Goal: Task Accomplishment & Management: Manage account settings

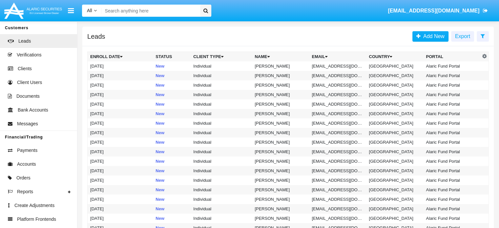
click at [131, 14] on input "Search" at bounding box center [150, 11] width 96 height 12
paste input "wallet@test.stefi"
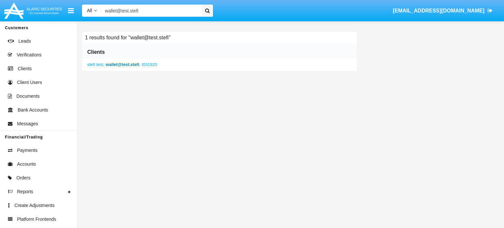
type input "wallet@test.stefi"
click at [126, 65] on b "wallet@test.stefi" at bounding box center [122, 64] width 33 height 5
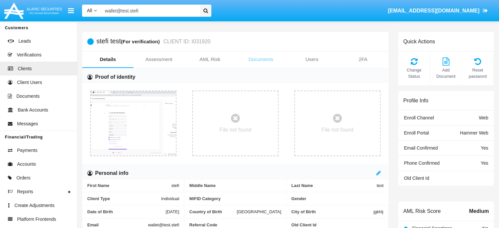
click at [264, 59] on link "Documents" at bounding box center [261, 60] width 51 height 16
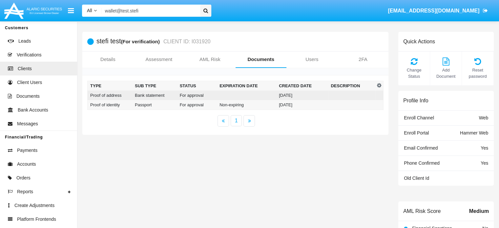
click at [226, 96] on td at bounding box center [246, 96] width 59 height 10
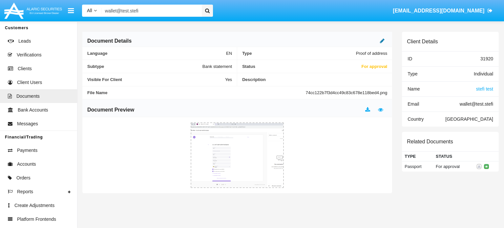
click at [381, 42] on icon at bounding box center [382, 40] width 5 height 5
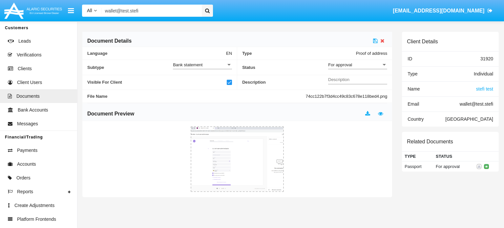
click at [356, 75] on div "Description" at bounding box center [357, 78] width 59 height 12
click at [348, 67] on span "For approval" at bounding box center [340, 64] width 24 height 5
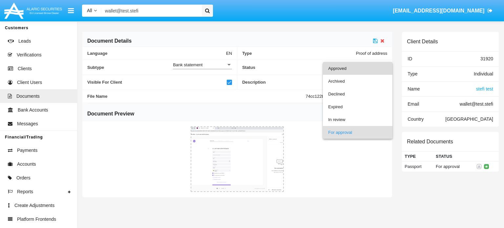
click at [346, 71] on span "Approved" at bounding box center [357, 68] width 59 height 13
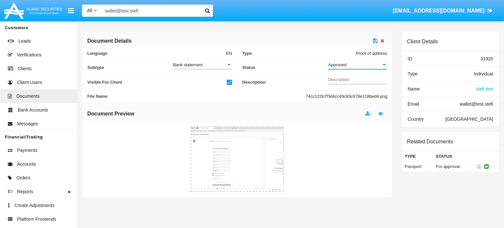
click at [374, 44] on link at bounding box center [375, 41] width 5 height 6
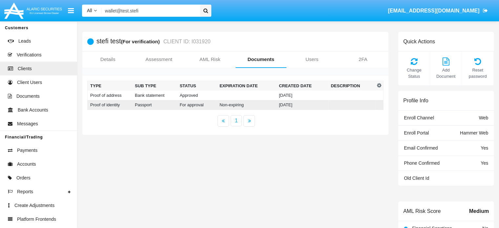
click at [232, 105] on td "Non-expiring" at bounding box center [246, 105] width 59 height 10
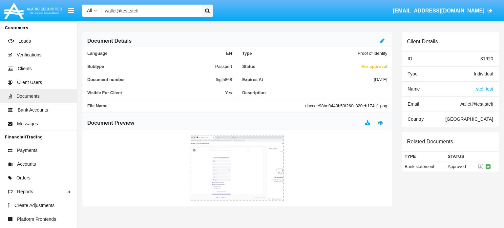
click at [387, 42] on div at bounding box center [383, 41] width 7 height 8
click at [381, 41] on icon at bounding box center [382, 40] width 5 height 5
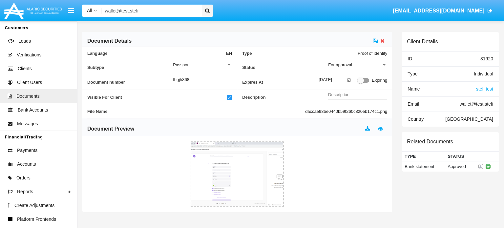
click at [365, 63] on div "For approval" at bounding box center [354, 65] width 53 height 6
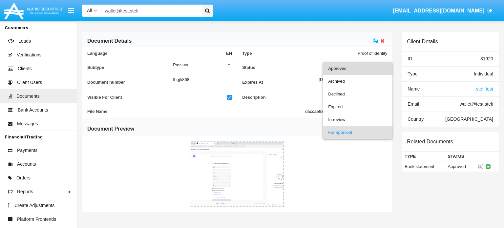
click at [354, 65] on span "Approved" at bounding box center [357, 68] width 59 height 13
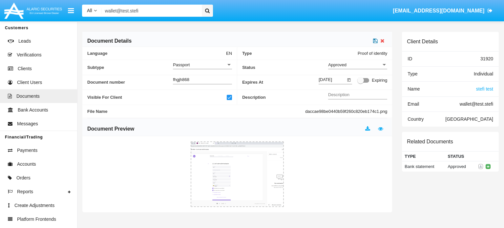
click at [374, 42] on icon at bounding box center [375, 40] width 5 height 5
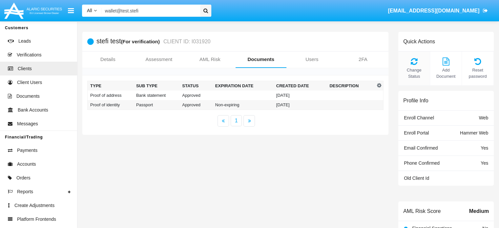
click at [417, 68] on span "Change Status" at bounding box center [414, 73] width 25 height 12
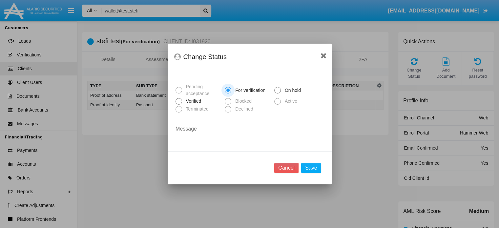
click at [198, 103] on span "Verified" at bounding box center [192, 101] width 21 height 7
click at [179, 105] on input "Verified" at bounding box center [179, 105] width 0 height 0
radio input "true"
click at [311, 169] on button "Save" at bounding box center [311, 168] width 20 height 11
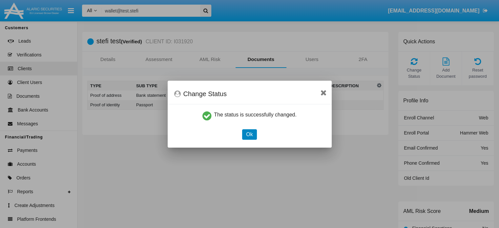
click at [250, 134] on button "Ok" at bounding box center [249, 134] width 14 height 11
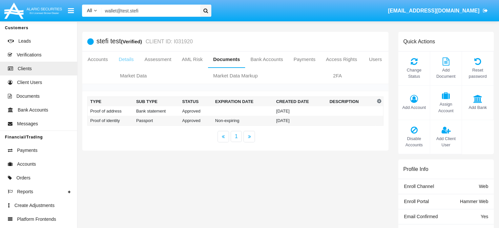
click at [134, 57] on link "Details" at bounding box center [126, 60] width 26 height 16
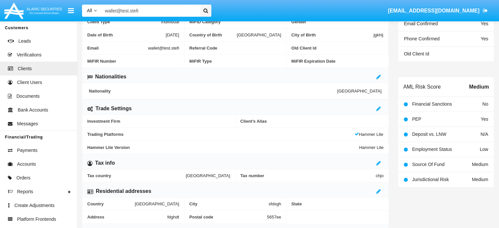
scroll to position [194, 0]
click at [378, 106] on icon at bounding box center [378, 107] width 5 height 5
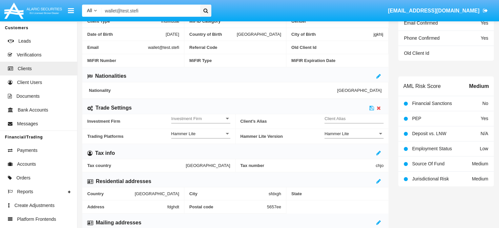
click at [209, 120] on span "Investment Firm" at bounding box center [197, 119] width 53 height 6
click at [192, 122] on span "No" at bounding box center [200, 121] width 59 height 13
click at [353, 116] on input "Client Alias" at bounding box center [354, 119] width 59 height 6
type input "DEV"
click at [371, 109] on icon at bounding box center [372, 107] width 5 height 5
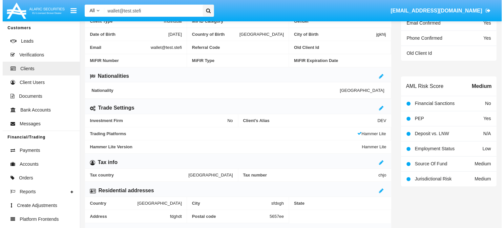
scroll to position [0, 0]
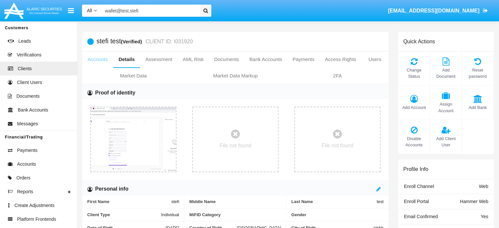
click at [106, 62] on link "Accounts" at bounding box center [97, 60] width 31 height 16
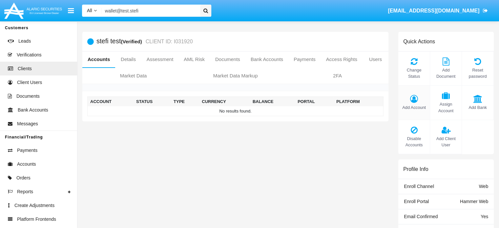
click at [414, 96] on icon at bounding box center [414, 99] width 25 height 8
click at [411, 107] on span "Add Account" at bounding box center [414, 107] width 25 height 6
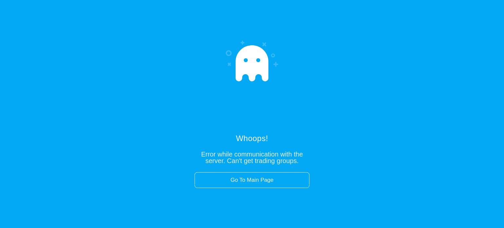
click at [0, 37] on div "Whoops! Error while communication with the server. Can't get trading groups. Go…" at bounding box center [252, 114] width 504 height 228
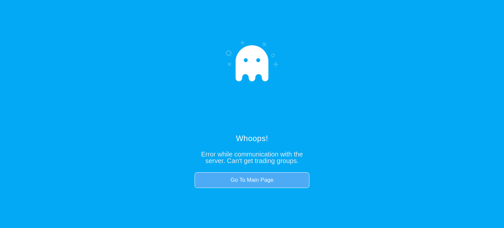
click at [254, 176] on link "Go To Main Page" at bounding box center [252, 180] width 115 height 16
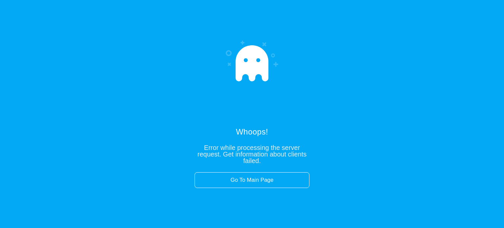
click at [254, 176] on link "Go To Main Page" at bounding box center [252, 180] width 115 height 16
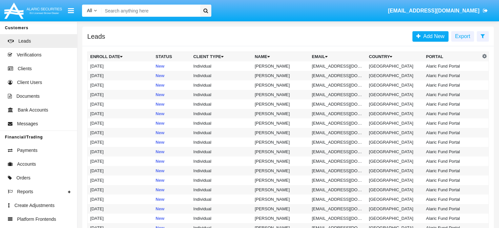
click at [184, 9] on input "Search" at bounding box center [150, 11] width 96 height 12
paste input "wallet@test.stefi"
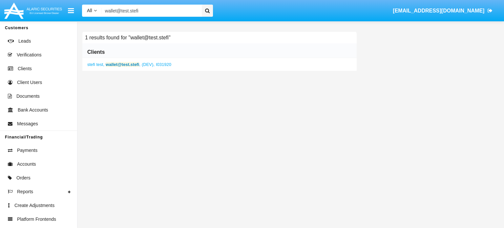
type input "wallet@test.stefi"
click at [122, 65] on b "wallet@test.stefi" at bounding box center [122, 64] width 33 height 5
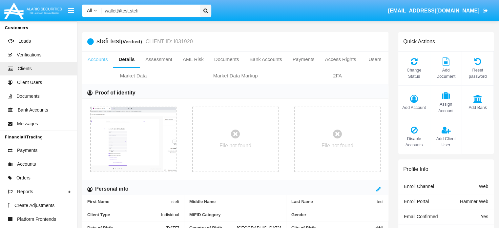
click at [104, 59] on link "Accounts" at bounding box center [97, 60] width 31 height 16
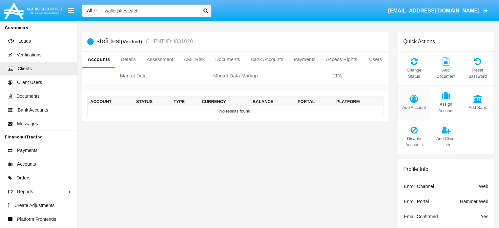
click at [417, 94] on div "Add Account" at bounding box center [414, 103] width 32 height 34
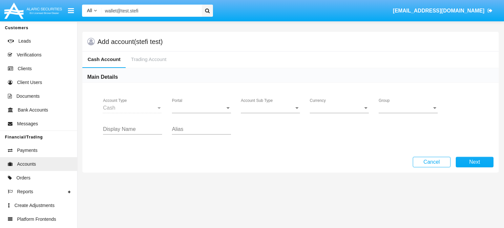
click at [173, 108] on span "Portal" at bounding box center [198, 108] width 53 height 6
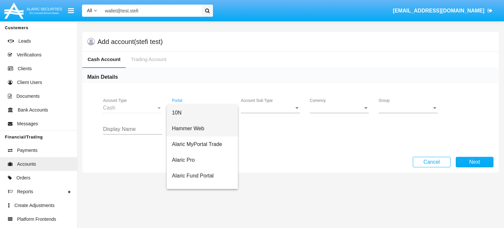
click at [196, 126] on span "Hammer Web" at bounding box center [202, 129] width 61 height 16
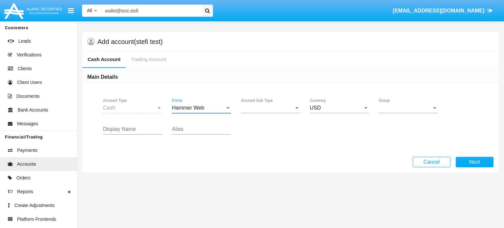
click at [260, 108] on span "Account Sub Type" at bounding box center [267, 108] width 53 height 6
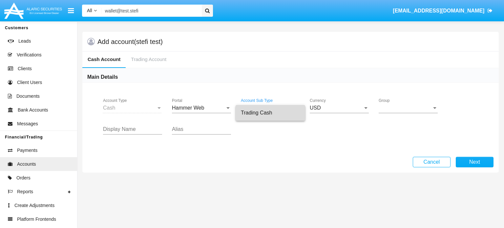
click at [262, 112] on span "Trading Cash" at bounding box center [270, 113] width 59 height 16
click at [391, 110] on span "Group" at bounding box center [405, 108] width 53 height 6
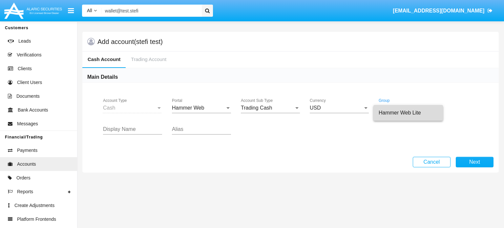
click at [391, 110] on span "Hammer Web Lite" at bounding box center [408, 113] width 59 height 16
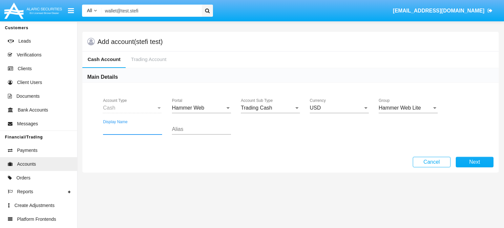
click at [147, 127] on input "Display Name" at bounding box center [132, 129] width 59 height 6
type input "т"
type input "test"
click at [480, 161] on button "Next" at bounding box center [475, 162] width 38 height 11
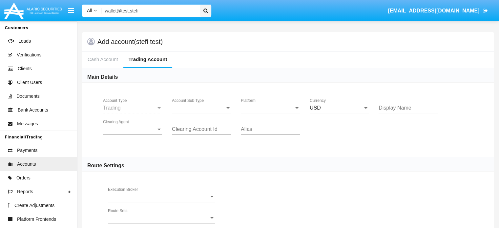
click at [213, 102] on div "Account Sub Type Account Sub Type" at bounding box center [201, 105] width 59 height 15
click at [206, 109] on span "Trading" at bounding box center [201, 113] width 59 height 16
click at [274, 103] on div "Platform Platform" at bounding box center [270, 105] width 59 height 15
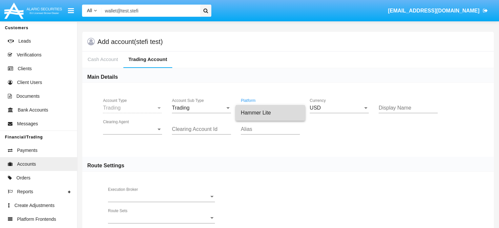
click at [266, 110] on span "Hammer Lite" at bounding box center [270, 113] width 59 height 16
click at [391, 106] on input "Display Name" at bounding box center [408, 108] width 59 height 6
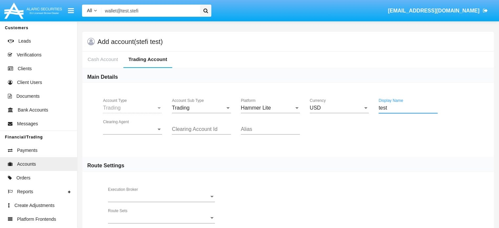
type input "test"
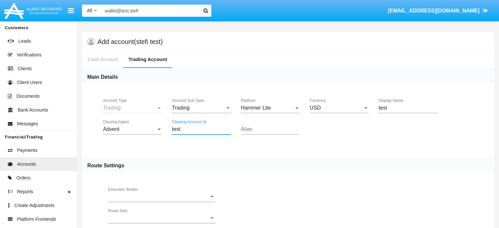
type input "test"
click at [386, 117] on div "test Display Name" at bounding box center [408, 108] width 59 height 21
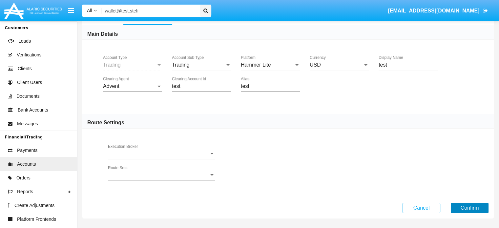
click at [465, 205] on button "Confirm" at bounding box center [470, 208] width 38 height 11
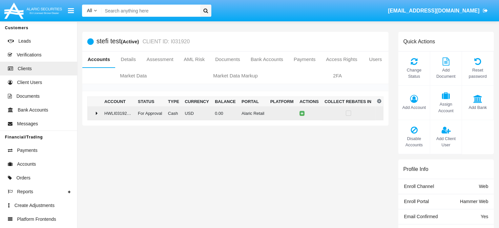
click at [96, 111] on div at bounding box center [94, 113] width 9 height 5
click at [299, 113] on td at bounding box center [310, 113] width 25 height 14
click at [301, 113] on icon at bounding box center [302, 113] width 3 height 3
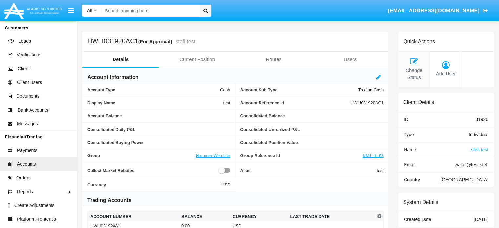
click at [408, 73] on span "Change Status" at bounding box center [414, 74] width 25 height 14
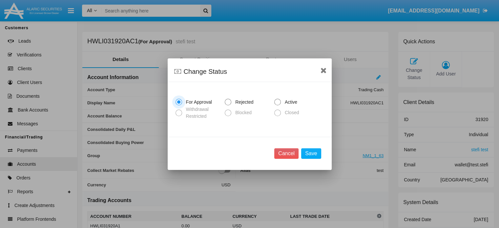
click at [286, 105] on span "Active" at bounding box center [290, 102] width 18 height 7
click at [278, 105] on input "Active" at bounding box center [277, 105] width 0 height 0
radio input "true"
click at [309, 153] on button "Save" at bounding box center [311, 153] width 20 height 11
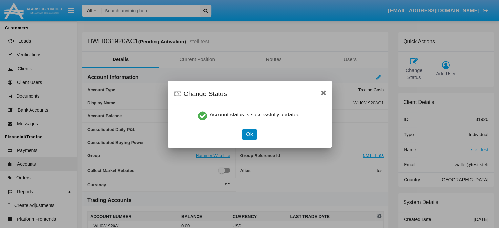
click at [251, 136] on button "Ok" at bounding box center [249, 134] width 14 height 11
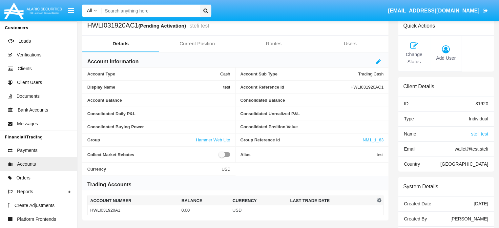
scroll to position [16, 0]
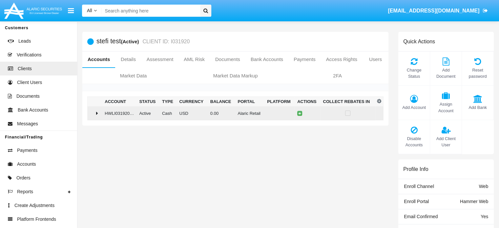
click at [98, 111] on icon at bounding box center [97, 113] width 2 height 5
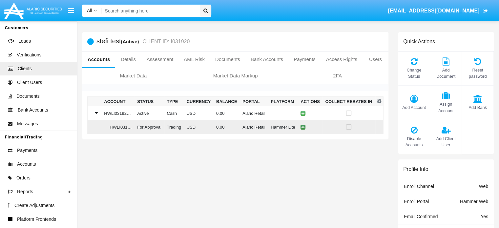
click at [304, 127] on button at bounding box center [303, 127] width 5 height 5
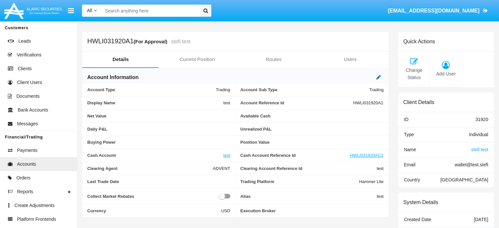
click at [379, 77] on icon at bounding box center [378, 76] width 5 height 5
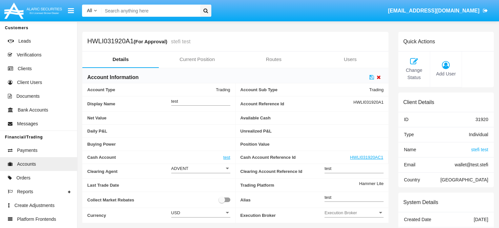
click at [378, 76] on icon at bounding box center [379, 76] width 4 height 5
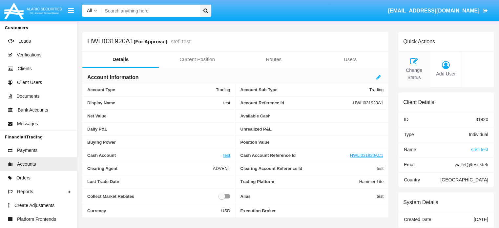
click at [412, 73] on span "Change Status" at bounding box center [414, 74] width 25 height 14
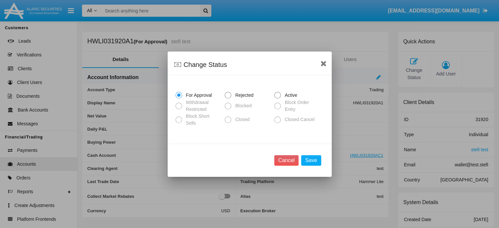
drag, startPoint x: 288, startPoint y: 103, endPoint x: 285, endPoint y: 97, distance: 6.9
click at [285, 97] on mat-radio-group "For Approval Rejected Active Withdrawal Restricted Blocked Block Order Entry Bl…" at bounding box center [250, 107] width 148 height 30
click at [285, 97] on span "Active" at bounding box center [290, 95] width 18 height 7
click at [278, 98] on input "Active" at bounding box center [277, 98] width 0 height 0
radio input "true"
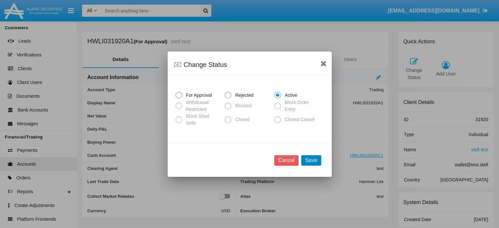
click at [312, 156] on button "Save" at bounding box center [311, 160] width 20 height 11
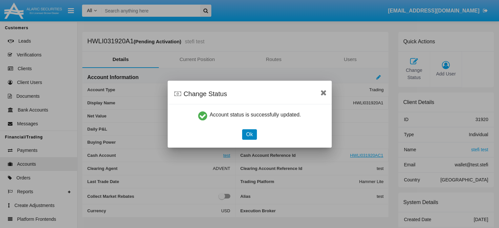
click at [246, 133] on button "Ok" at bounding box center [249, 134] width 14 height 11
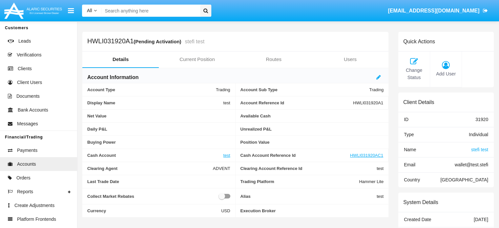
click at [359, 102] on span "HWLI031920A1" at bounding box center [368, 102] width 30 height 5
copy span "HWLI031920A1"
